Goal: Information Seeking & Learning: Learn about a topic

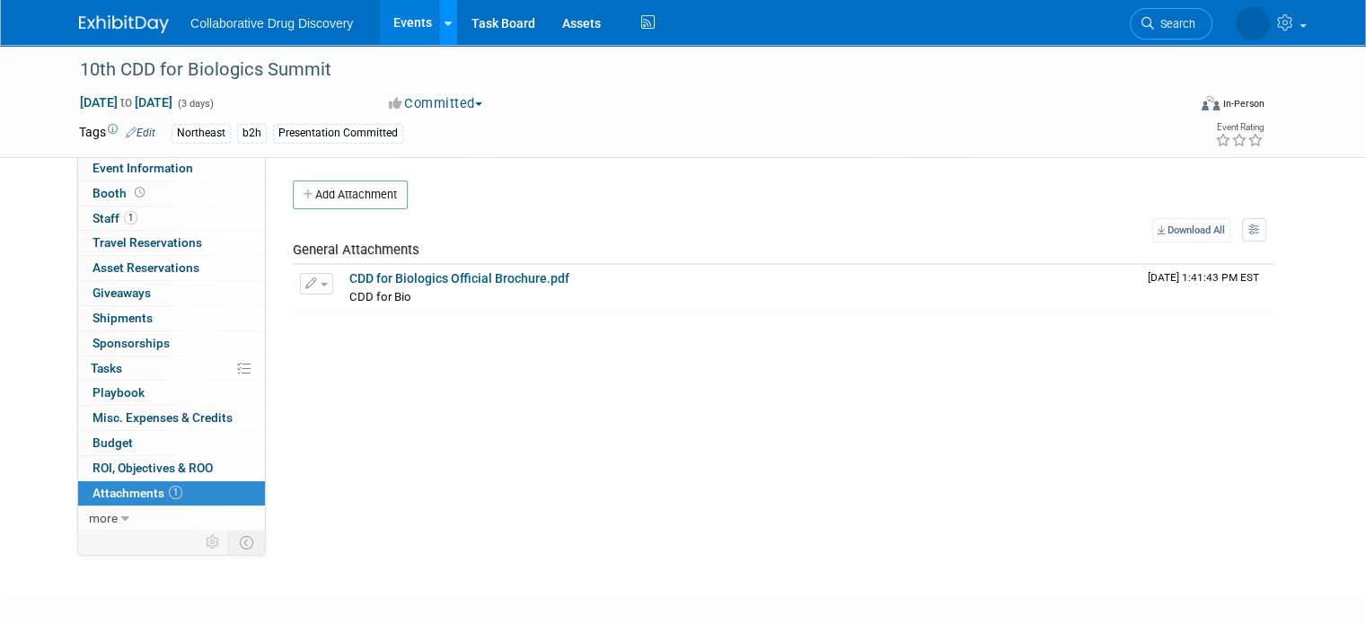
click at [444, 28] on icon at bounding box center [447, 24] width 7 height 12
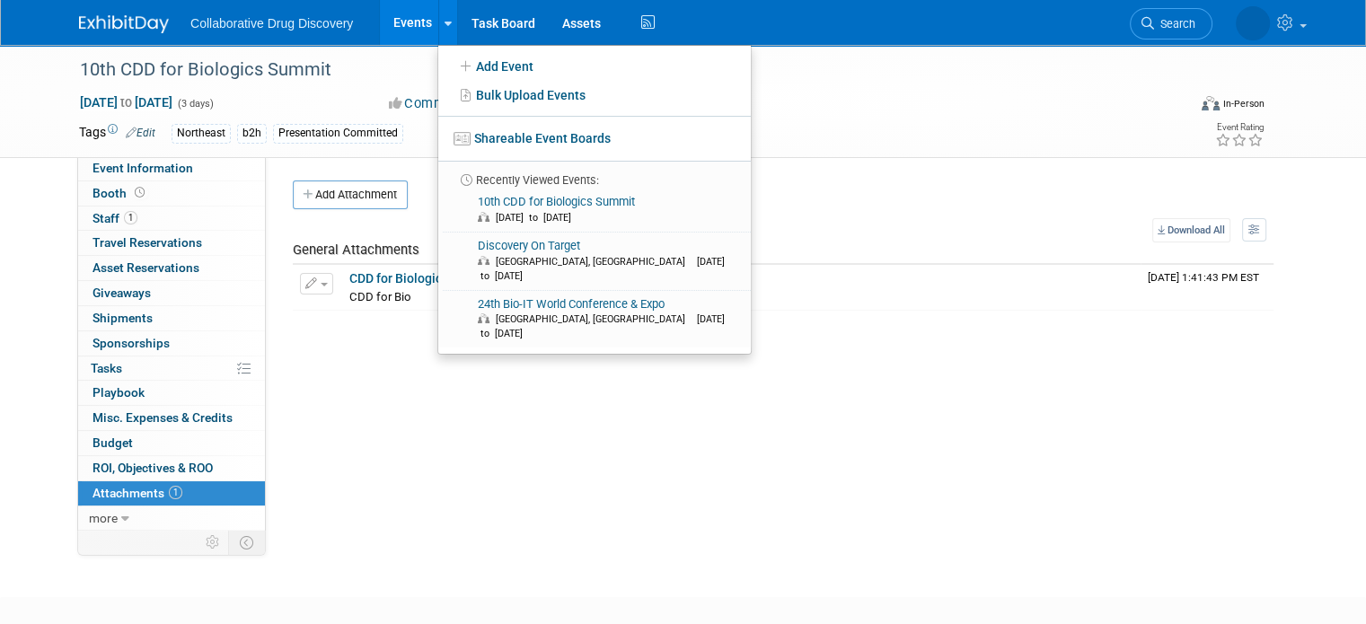
click at [388, 19] on link "Events" at bounding box center [413, 22] width 66 height 45
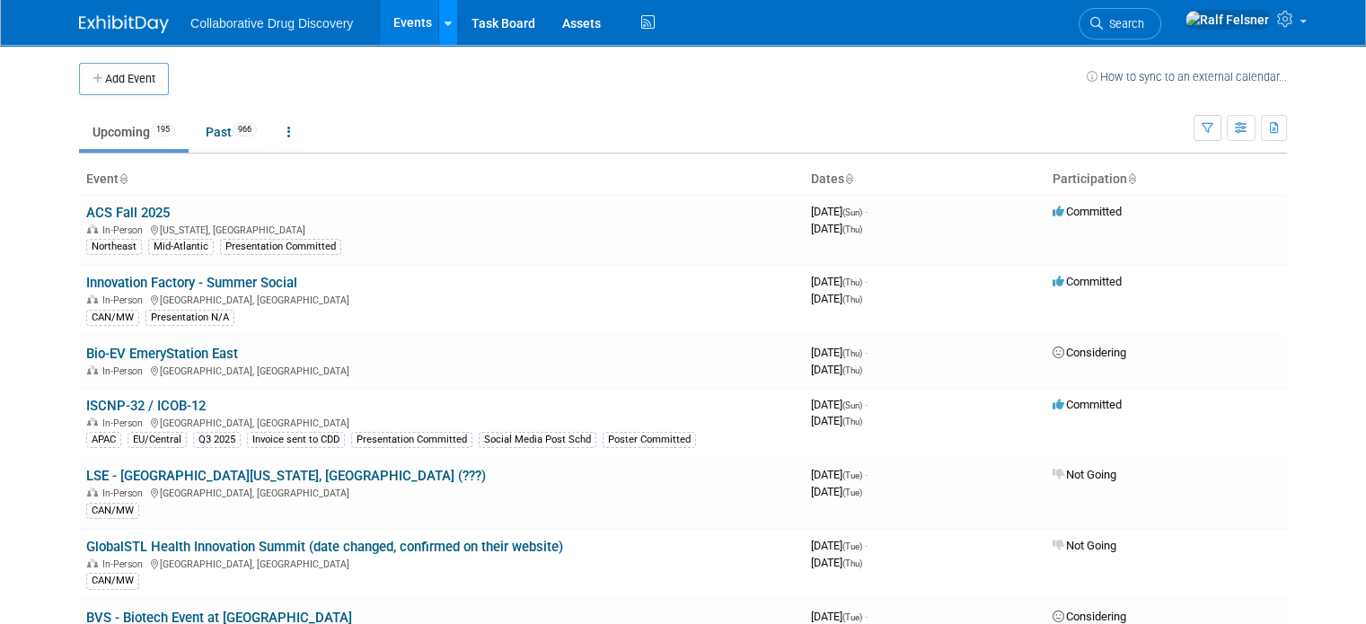
click at [444, 19] on icon at bounding box center [447, 24] width 7 height 12
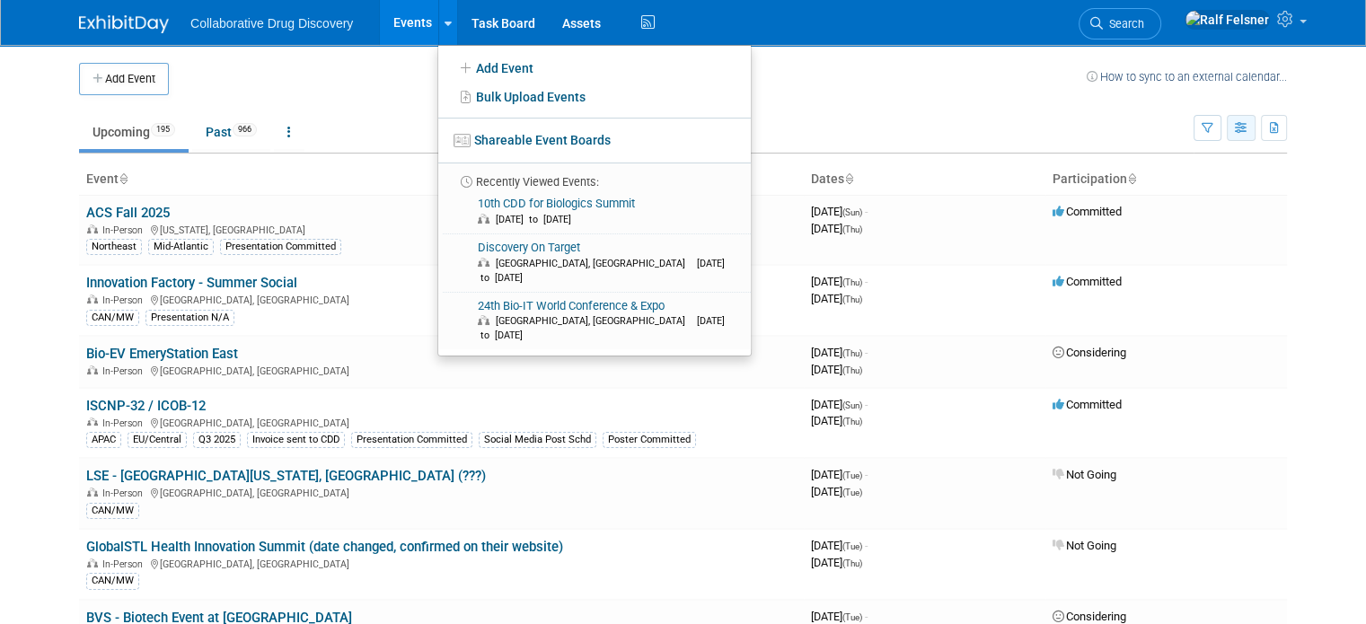
click at [1248, 126] on icon "button" at bounding box center [1240, 129] width 13 height 12
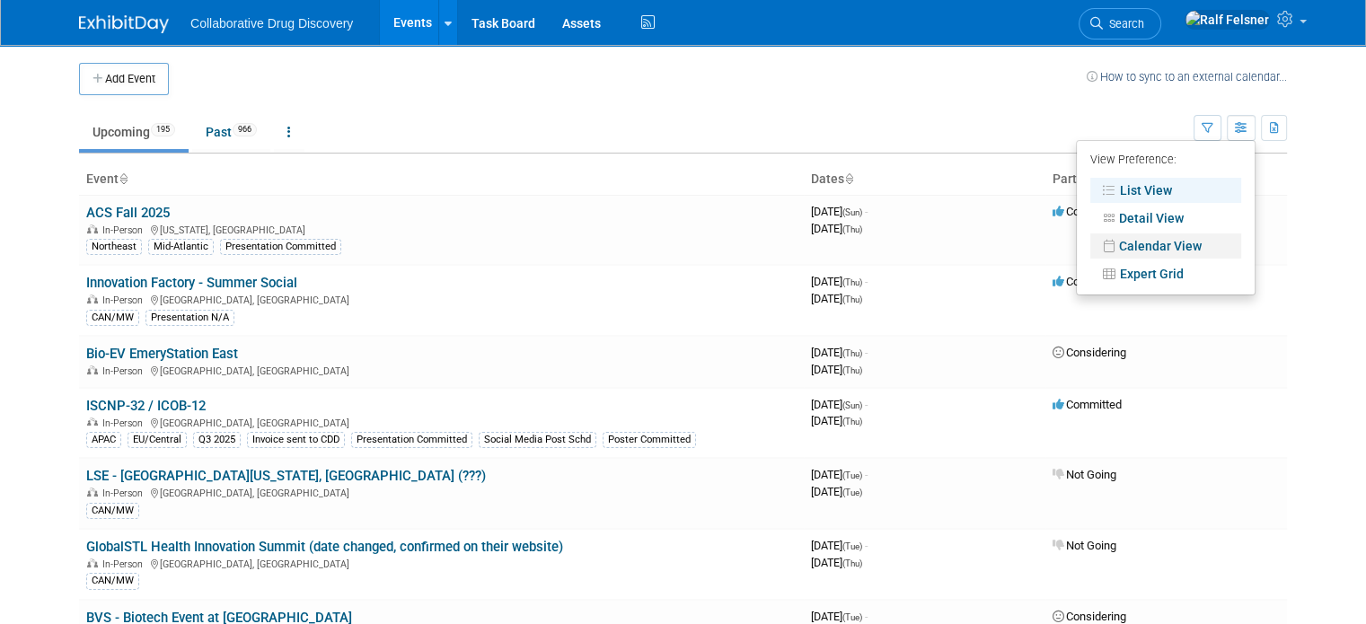
click at [1182, 254] on link "Calendar View" at bounding box center [1165, 245] width 151 height 25
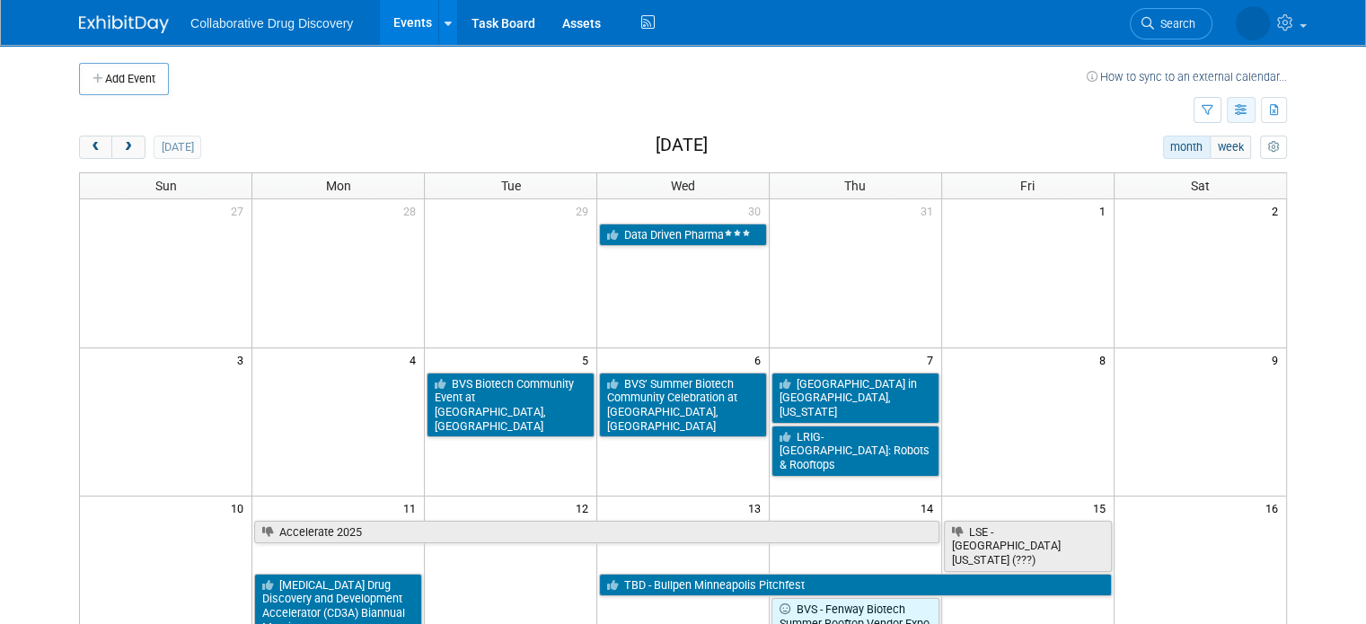
click at [1248, 114] on icon "button" at bounding box center [1240, 111] width 13 height 12
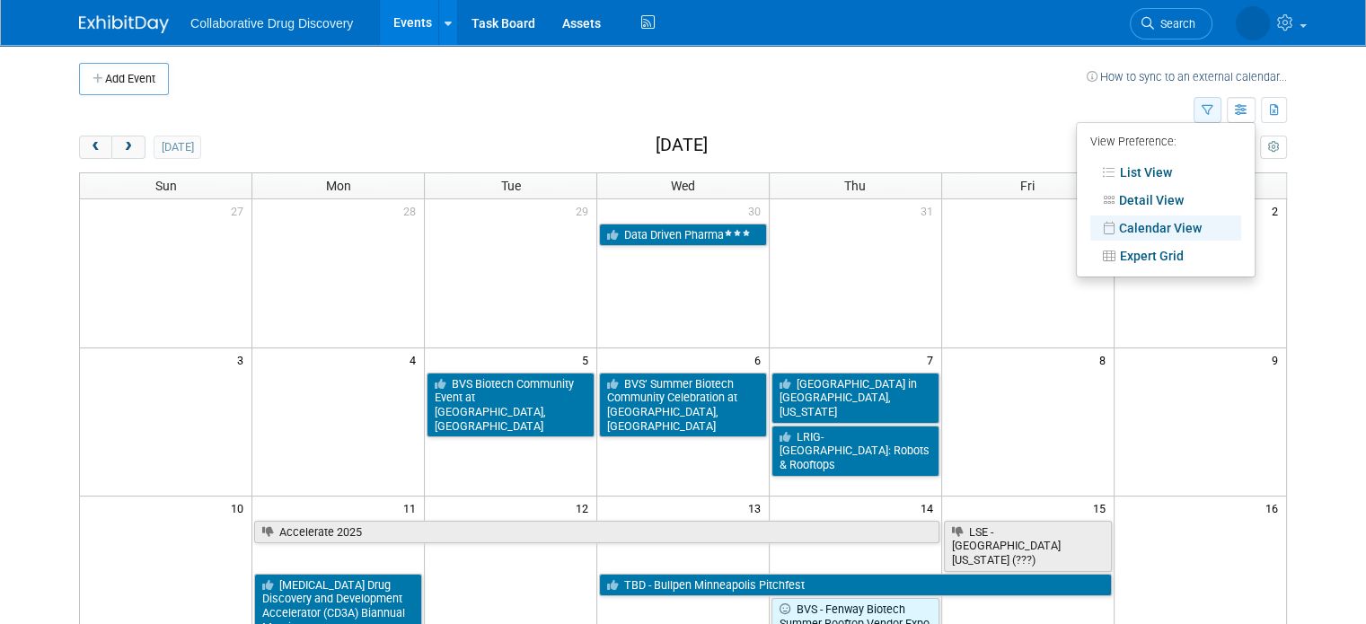
click at [1214, 109] on button "button" at bounding box center [1207, 110] width 28 height 26
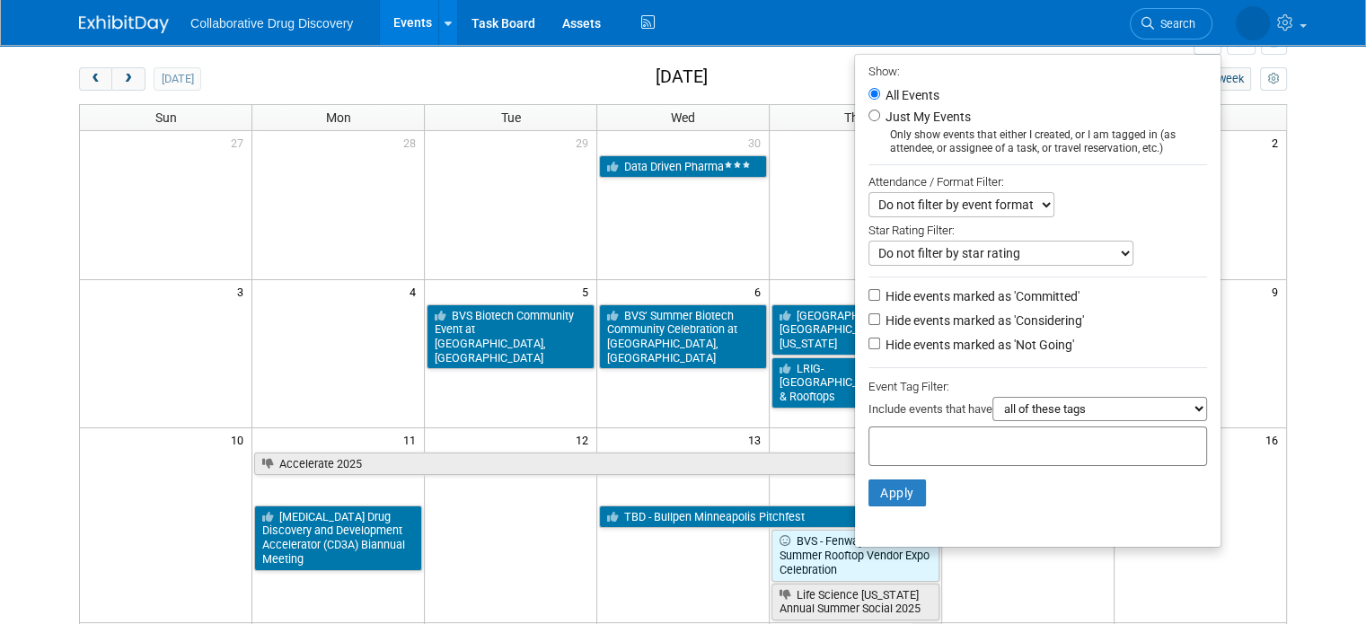
scroll to position [65, 0]
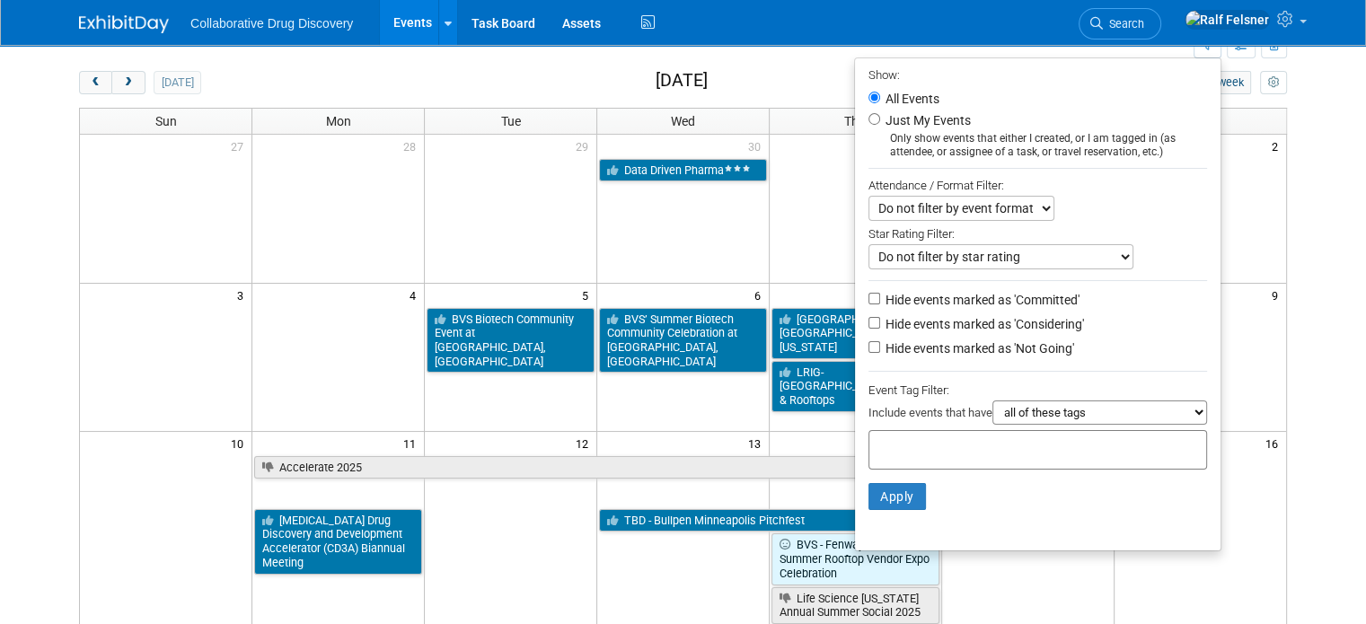
click at [1035, 406] on select "all of these tags any one of these tags only and exactly these specific tags" at bounding box center [1099, 412] width 215 height 24
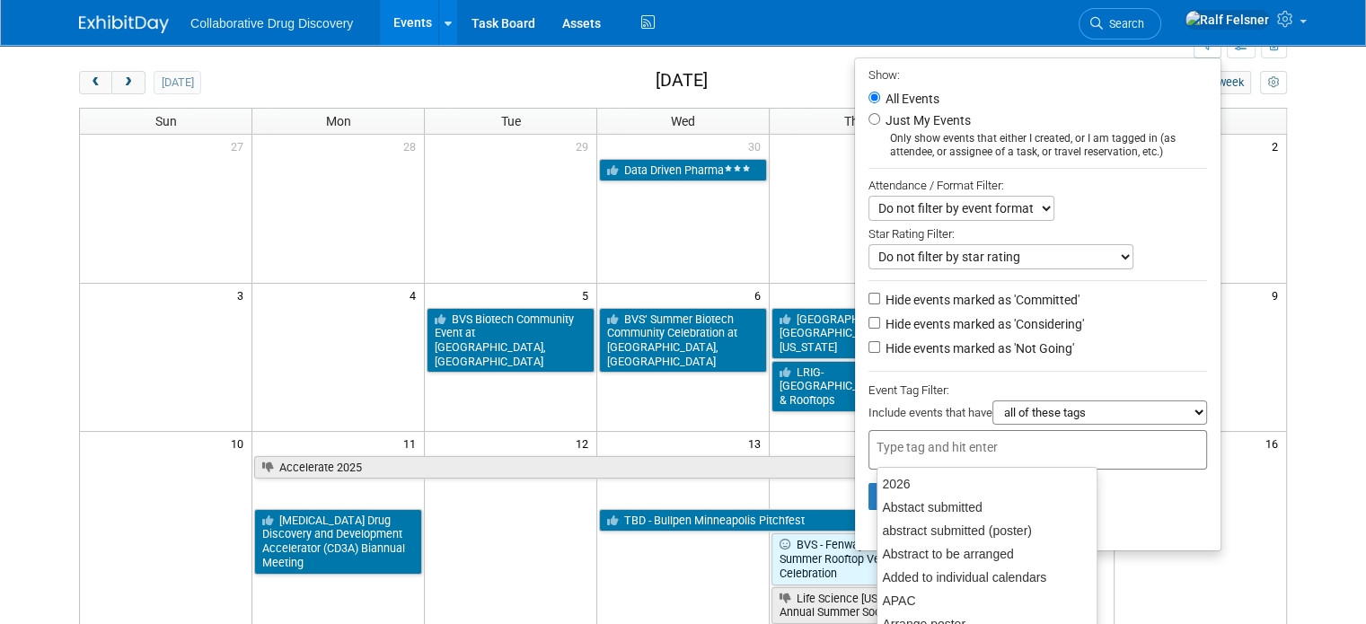
click at [937, 438] on input "text" at bounding box center [948, 447] width 144 height 18
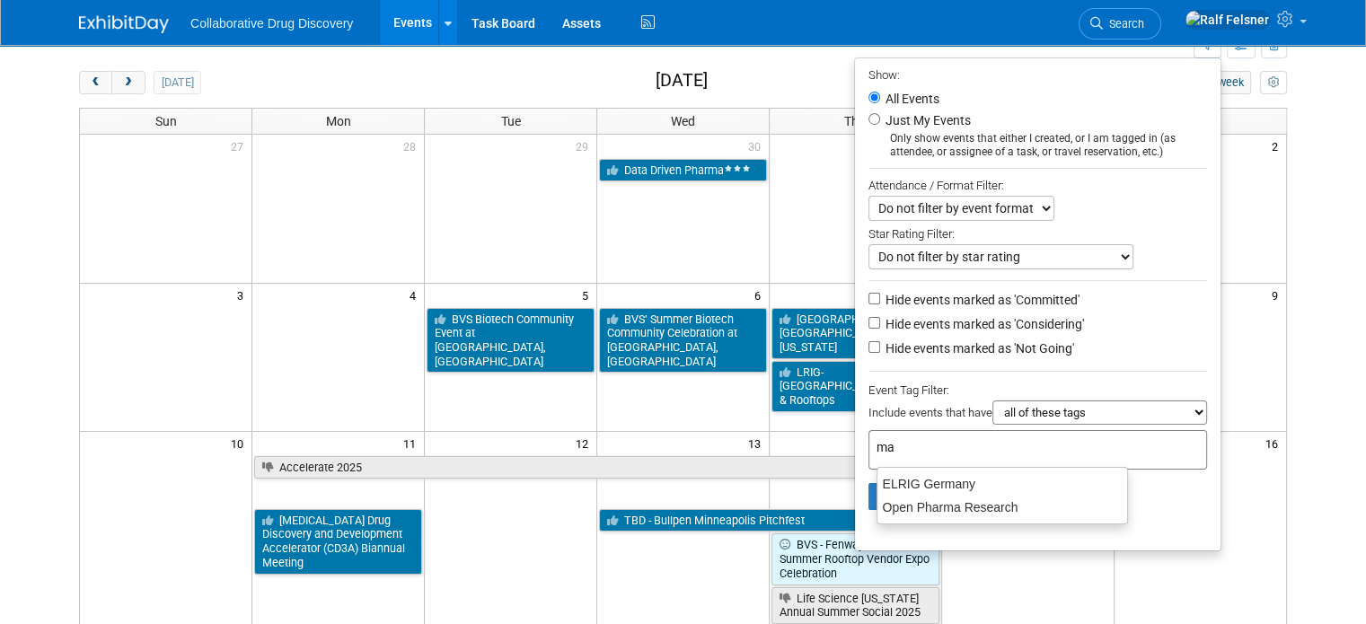
type input "m"
type input "North"
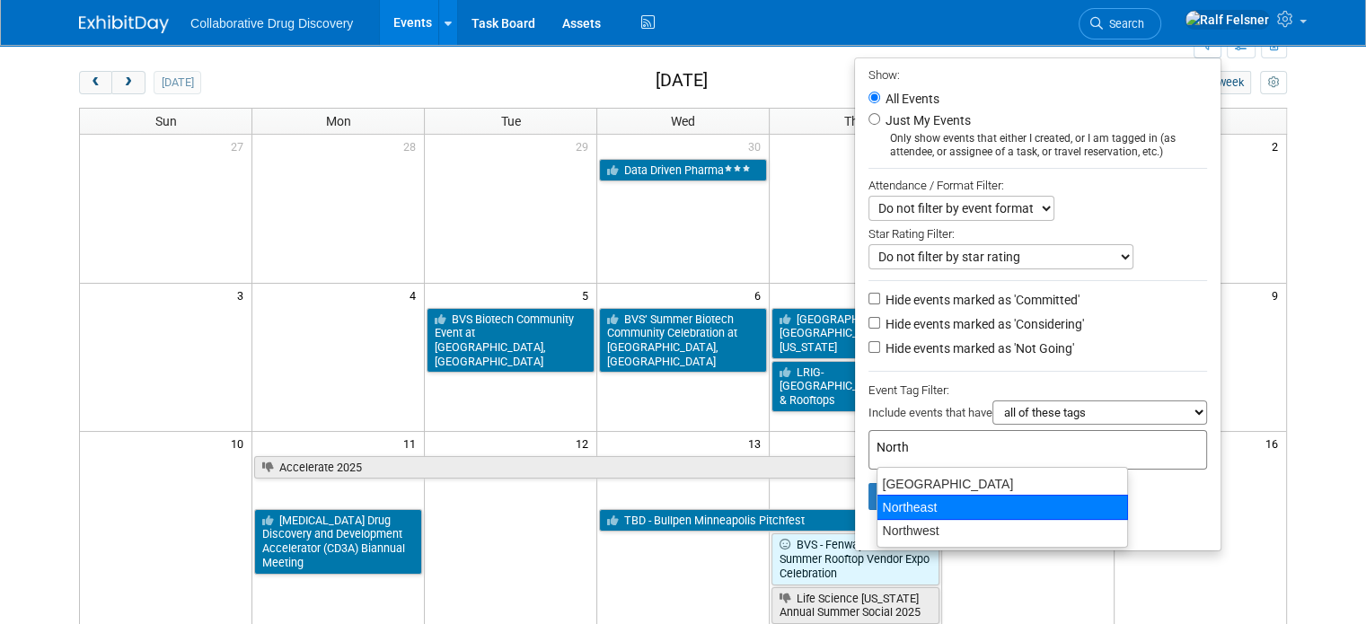
click at [912, 506] on div "Northeast" at bounding box center [1001, 507] width 251 height 25
type input "Northeast"
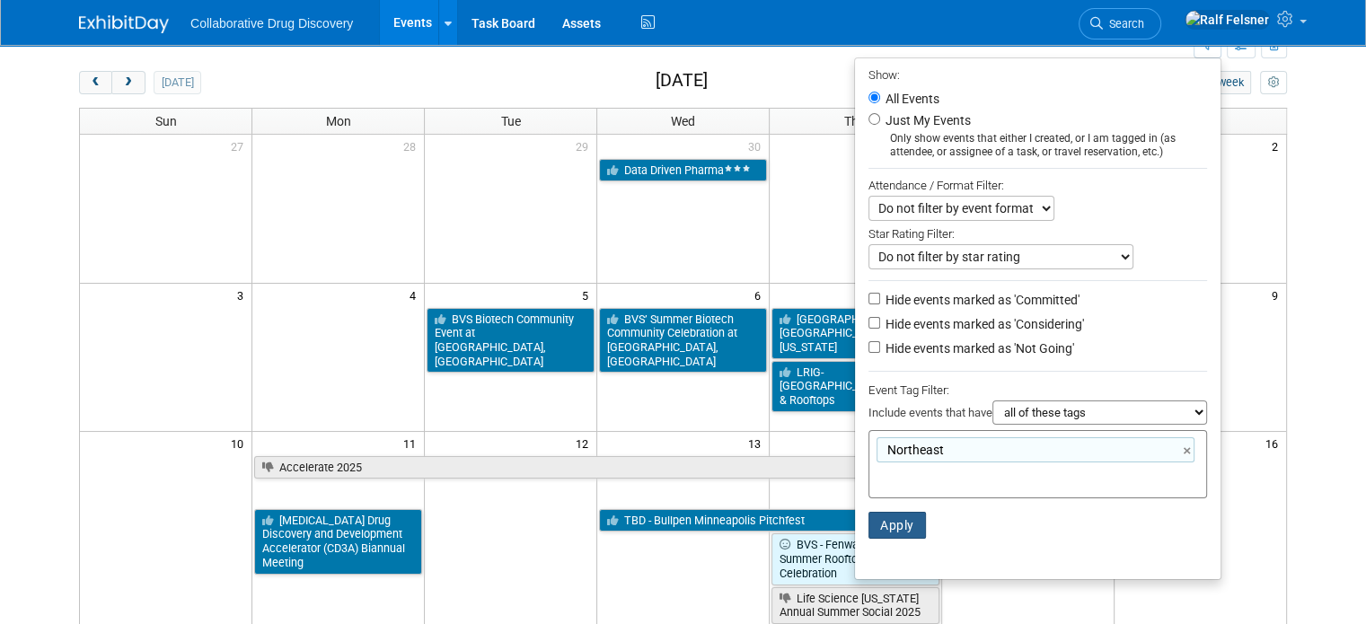
click at [897, 517] on button "Apply" at bounding box center [896, 525] width 57 height 27
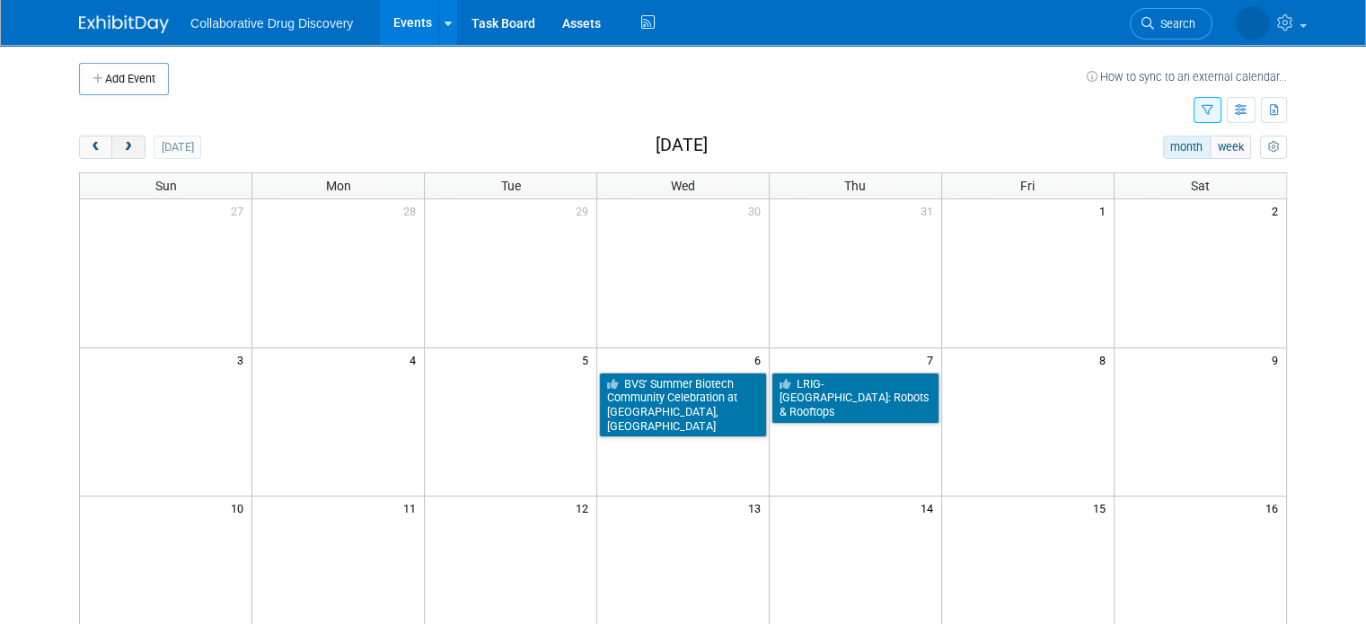
click at [121, 151] on span "next" at bounding box center [127, 148] width 13 height 12
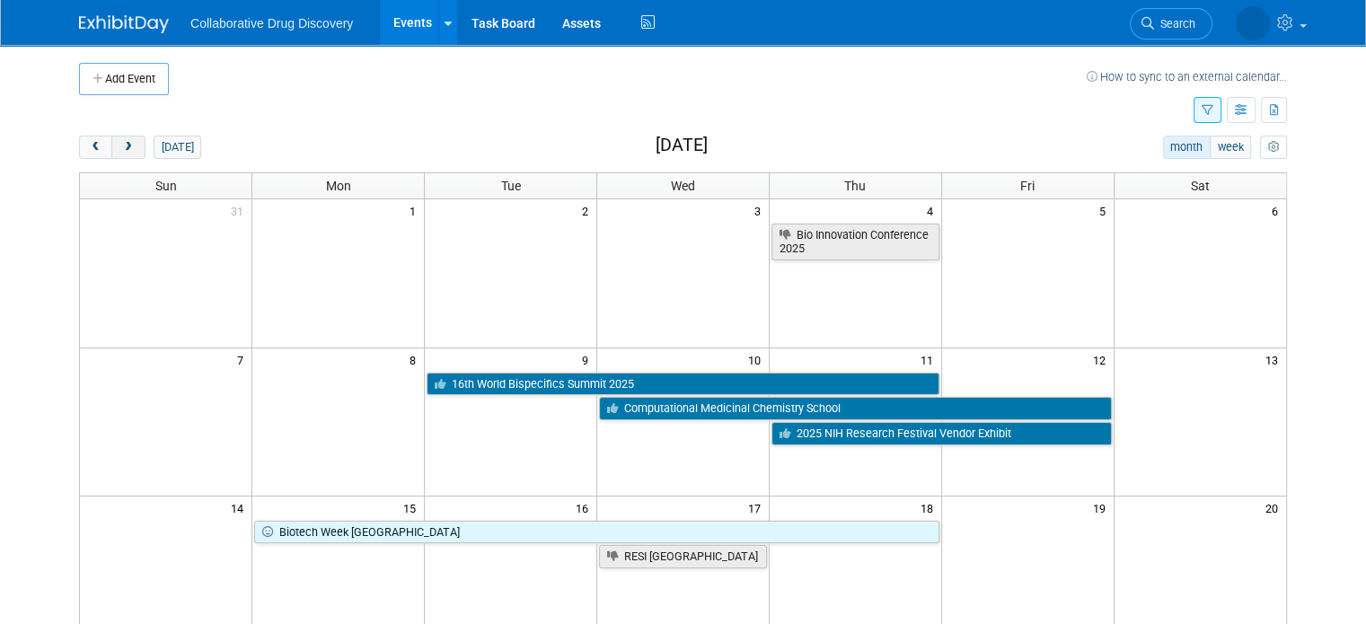
click at [121, 146] on span "next" at bounding box center [127, 148] width 13 height 12
